Goal: Transaction & Acquisition: Book appointment/travel/reservation

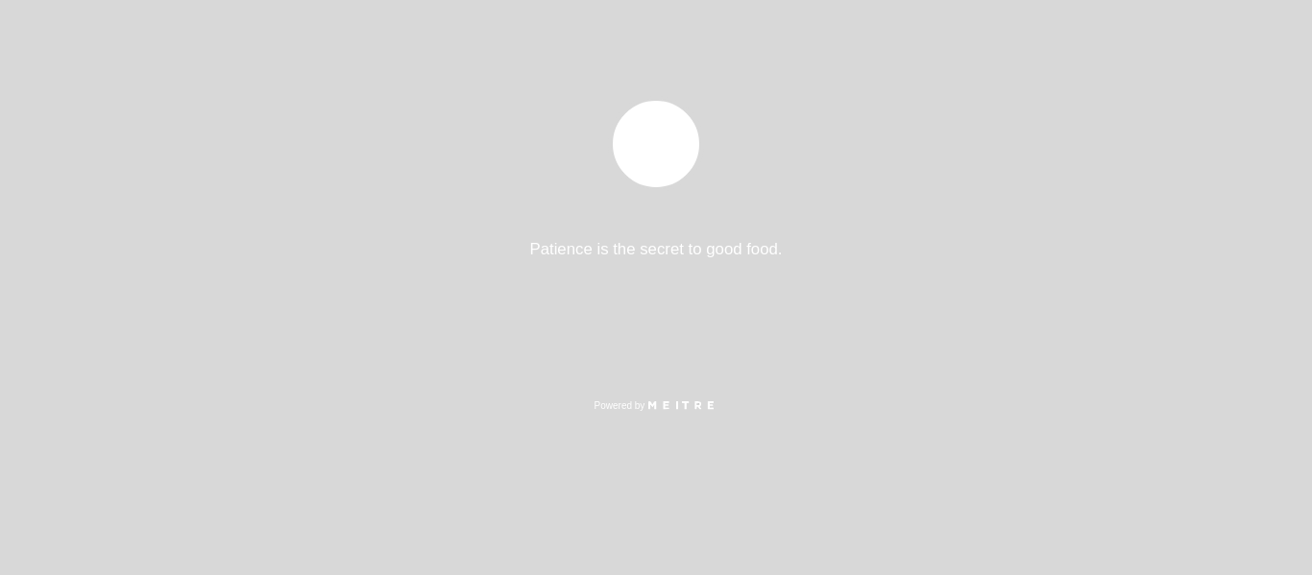
select select "es"
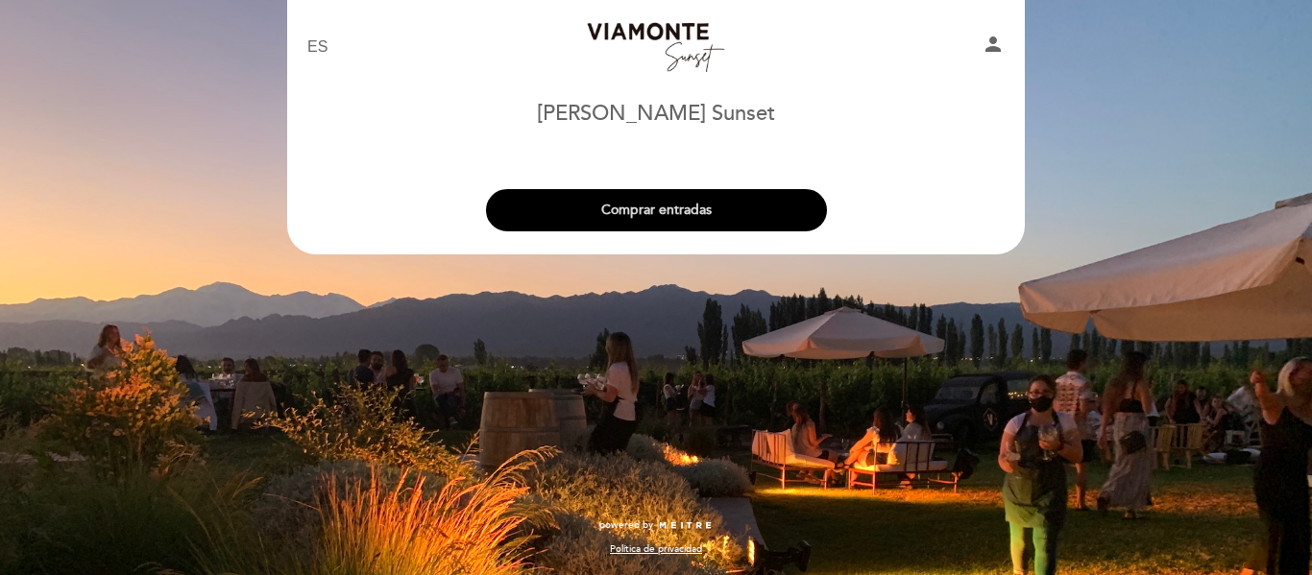
click at [734, 208] on button "Comprar entradas" at bounding box center [656, 210] width 341 height 42
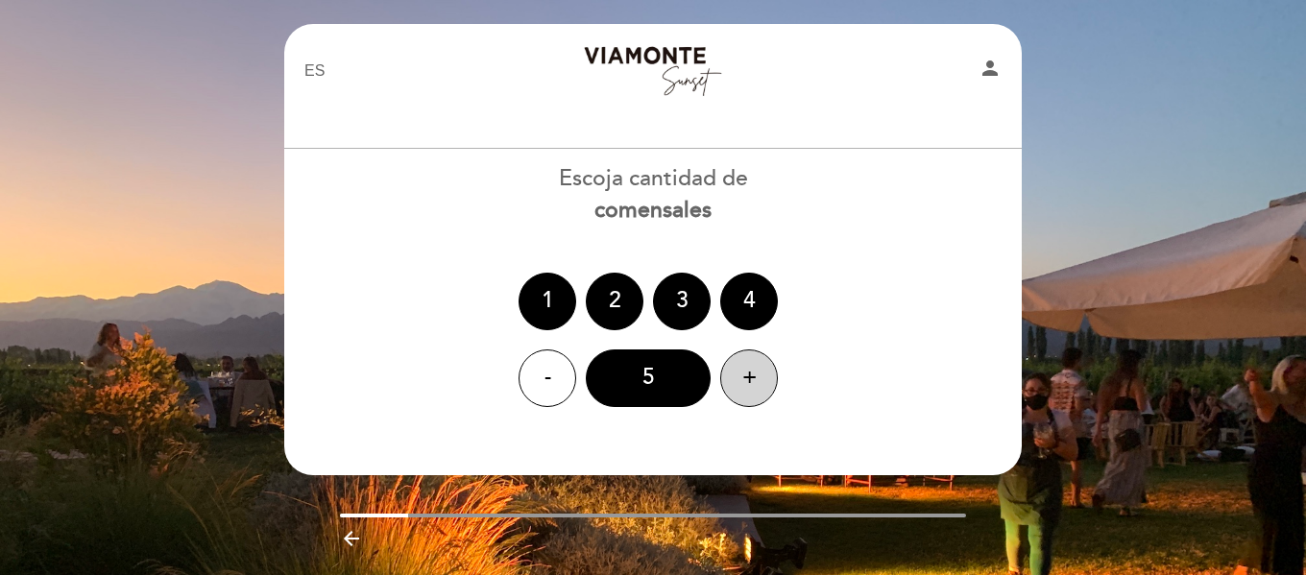
click at [743, 380] on div "+" at bounding box center [749, 378] width 58 height 58
click at [744, 380] on div "+" at bounding box center [749, 378] width 58 height 58
click at [744, 378] on div "+" at bounding box center [749, 378] width 58 height 58
drag, startPoint x: 747, startPoint y: 389, endPoint x: 677, endPoint y: 358, distance: 76.5
click at [742, 387] on div "+" at bounding box center [749, 378] width 58 height 58
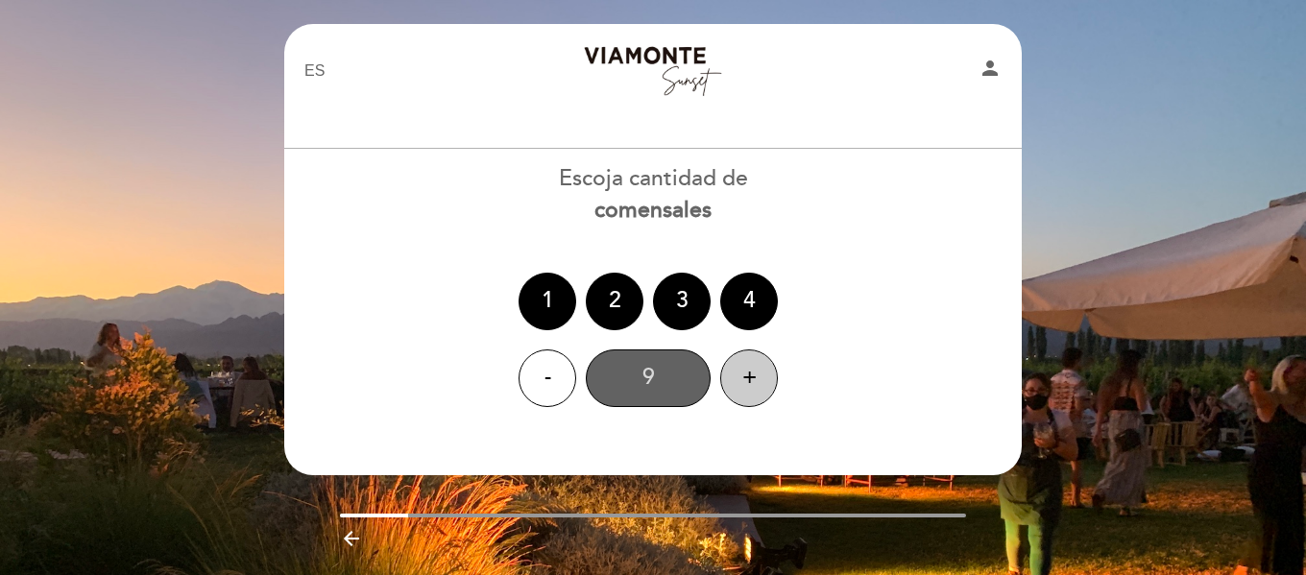
click at [676, 357] on div "9" at bounding box center [648, 378] width 125 height 58
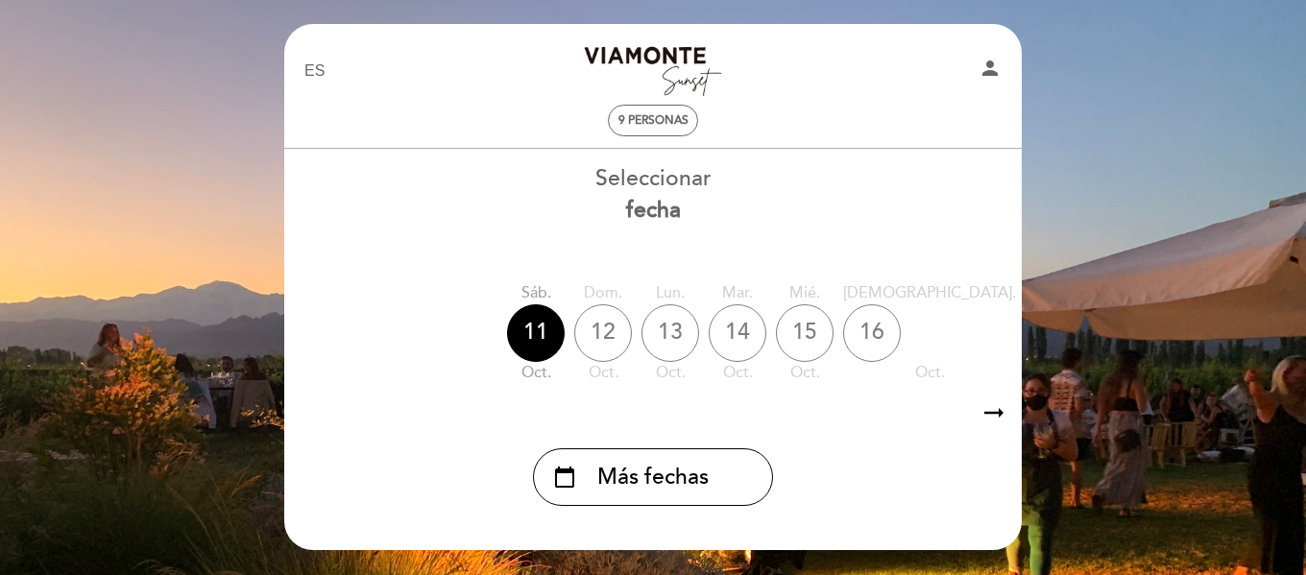
click at [707, 482] on span "Más fechas" at bounding box center [652, 478] width 111 height 32
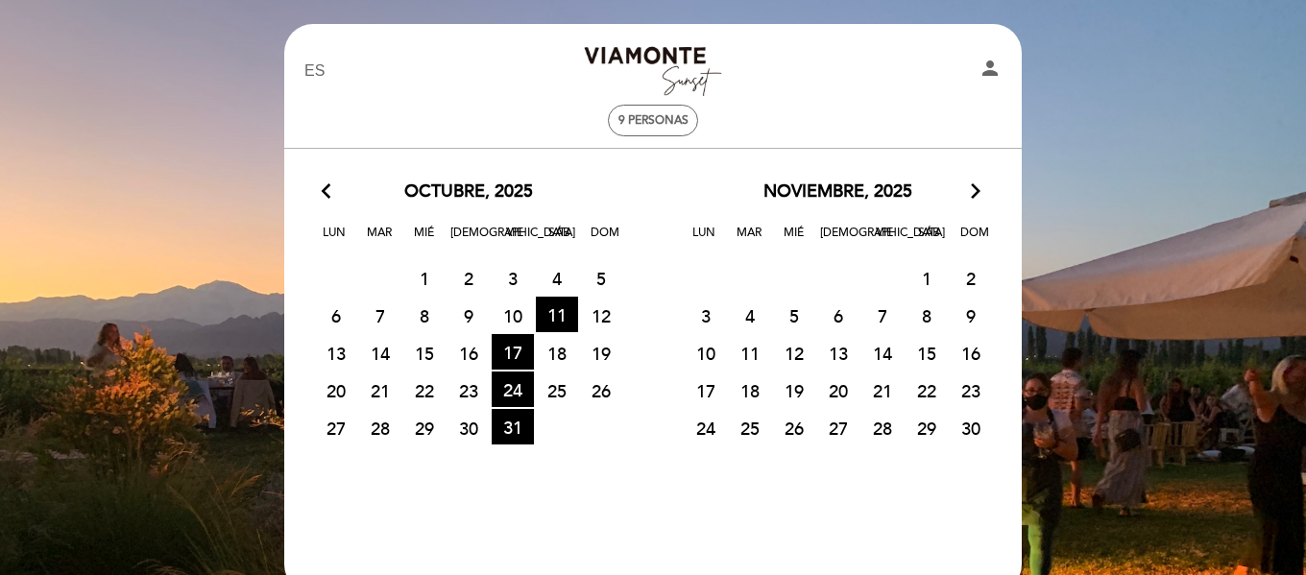
click at [898, 350] on span "14" at bounding box center [882, 353] width 42 height 36
click at [880, 349] on span "14" at bounding box center [882, 353] width 42 height 36
drag, startPoint x: 880, startPoint y: 349, endPoint x: 855, endPoint y: 346, distance: 26.1
click at [876, 348] on span "14" at bounding box center [882, 353] width 42 height 36
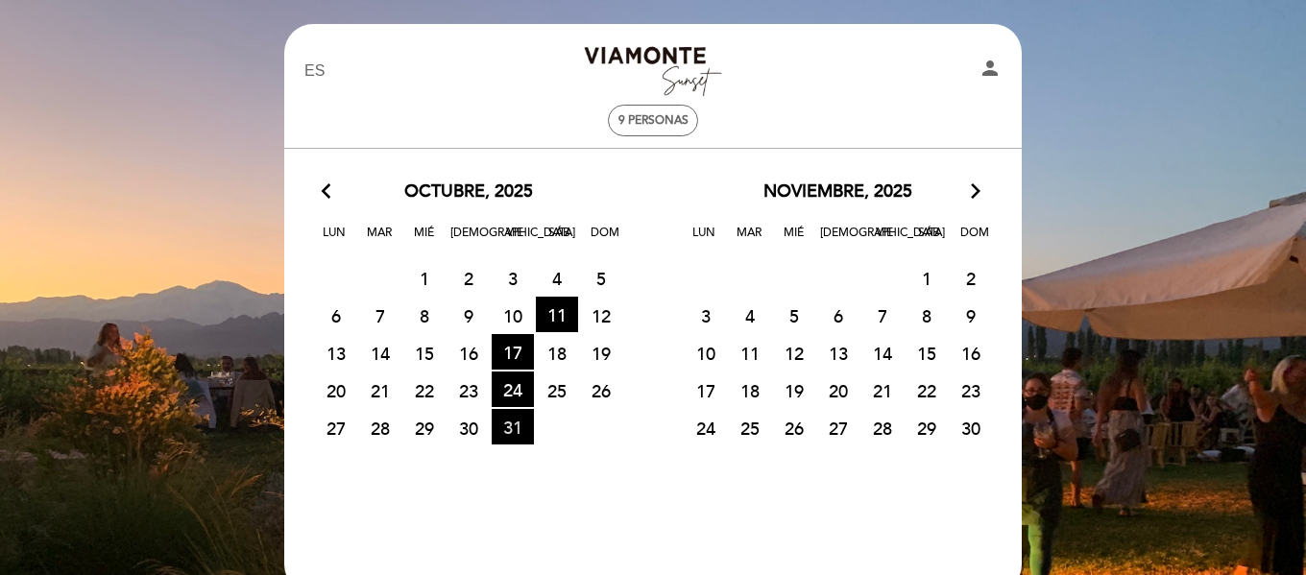
click at [517, 425] on span "31 HORA DE ENTRADAS DISPONIBLES" at bounding box center [513, 427] width 42 height 36
